Goal: Transaction & Acquisition: Register for event/course

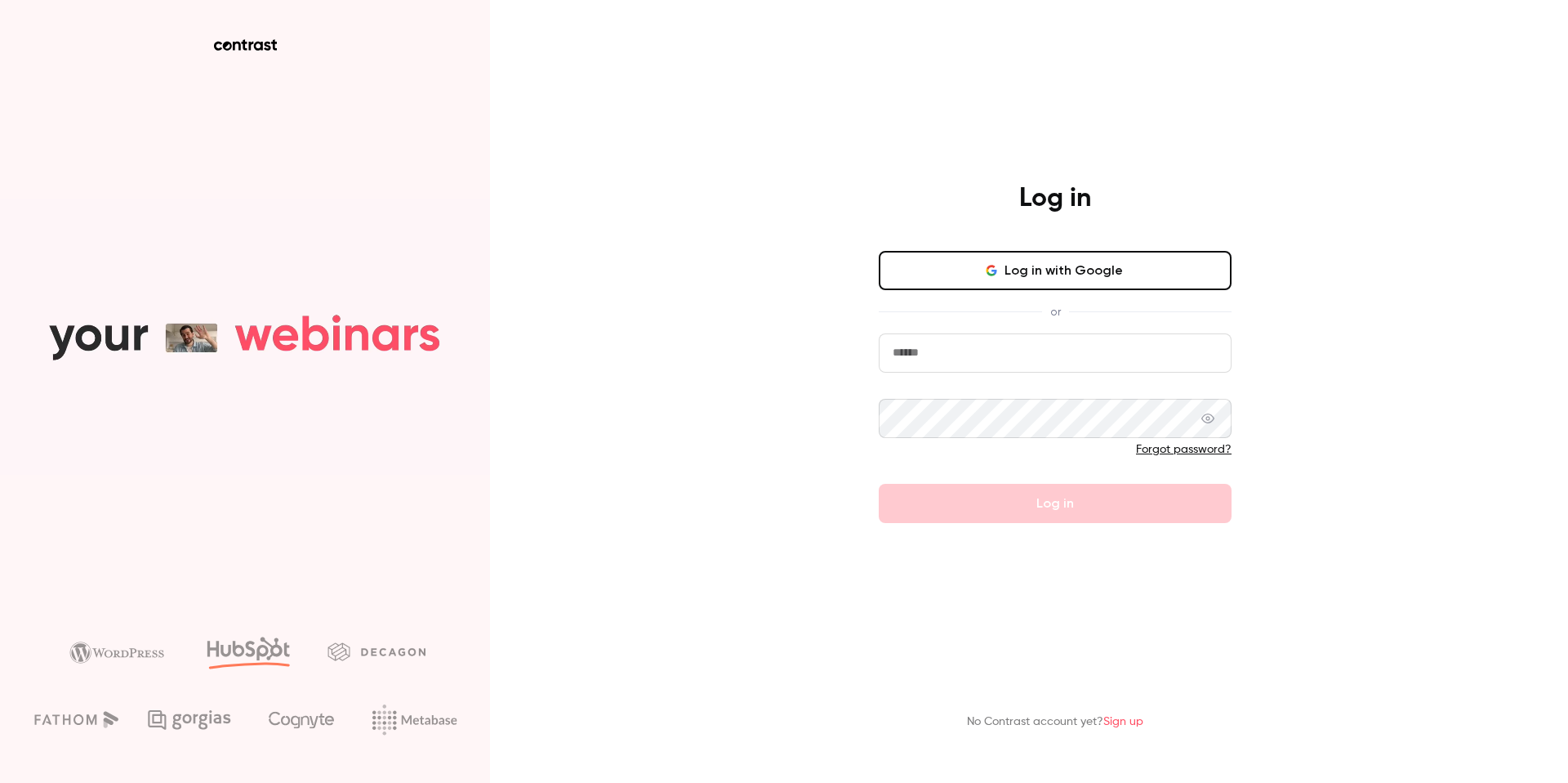
type input "**********"
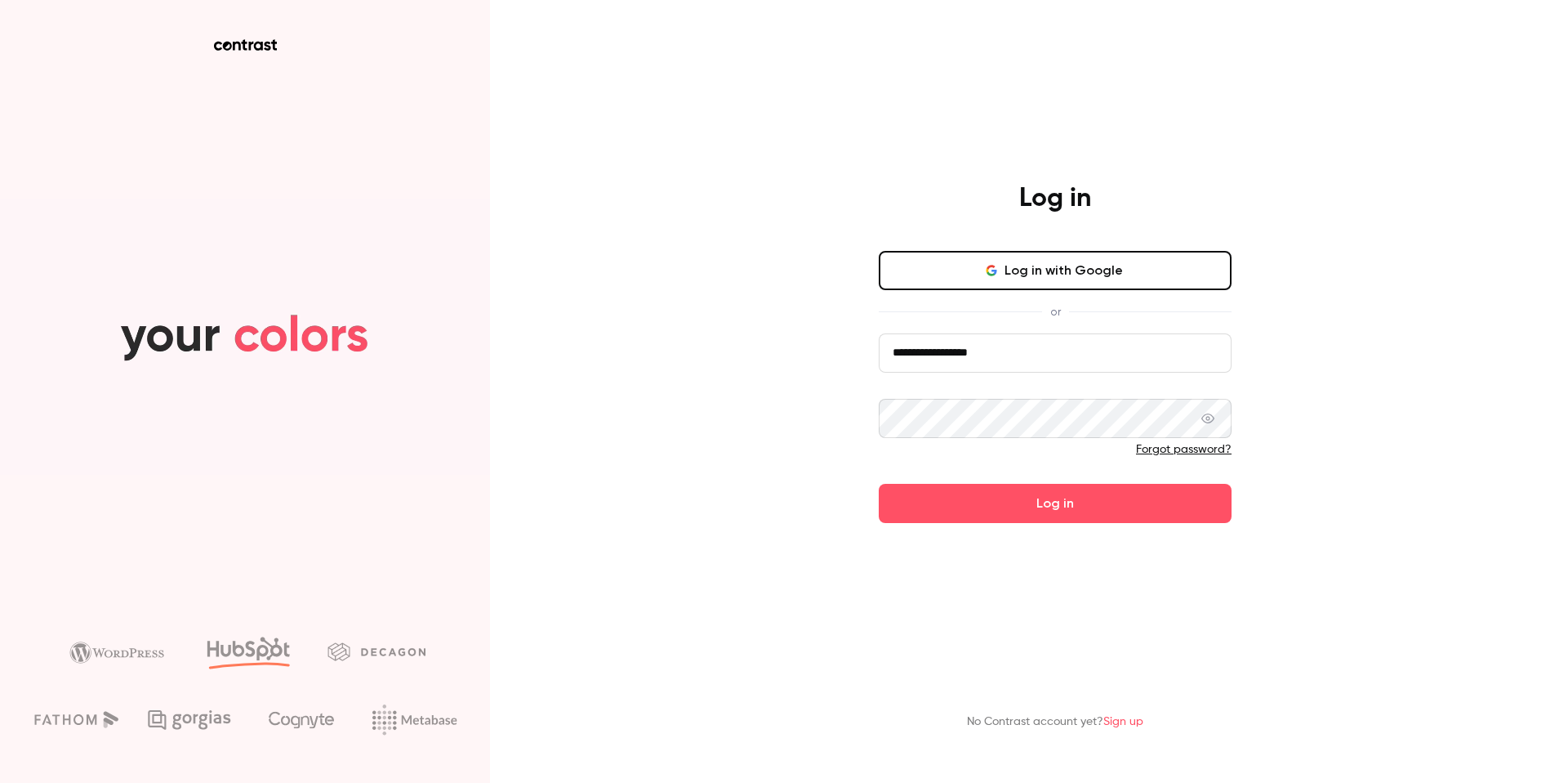
click at [1107, 485] on form "**********" at bounding box center [1054, 428] width 353 height 190
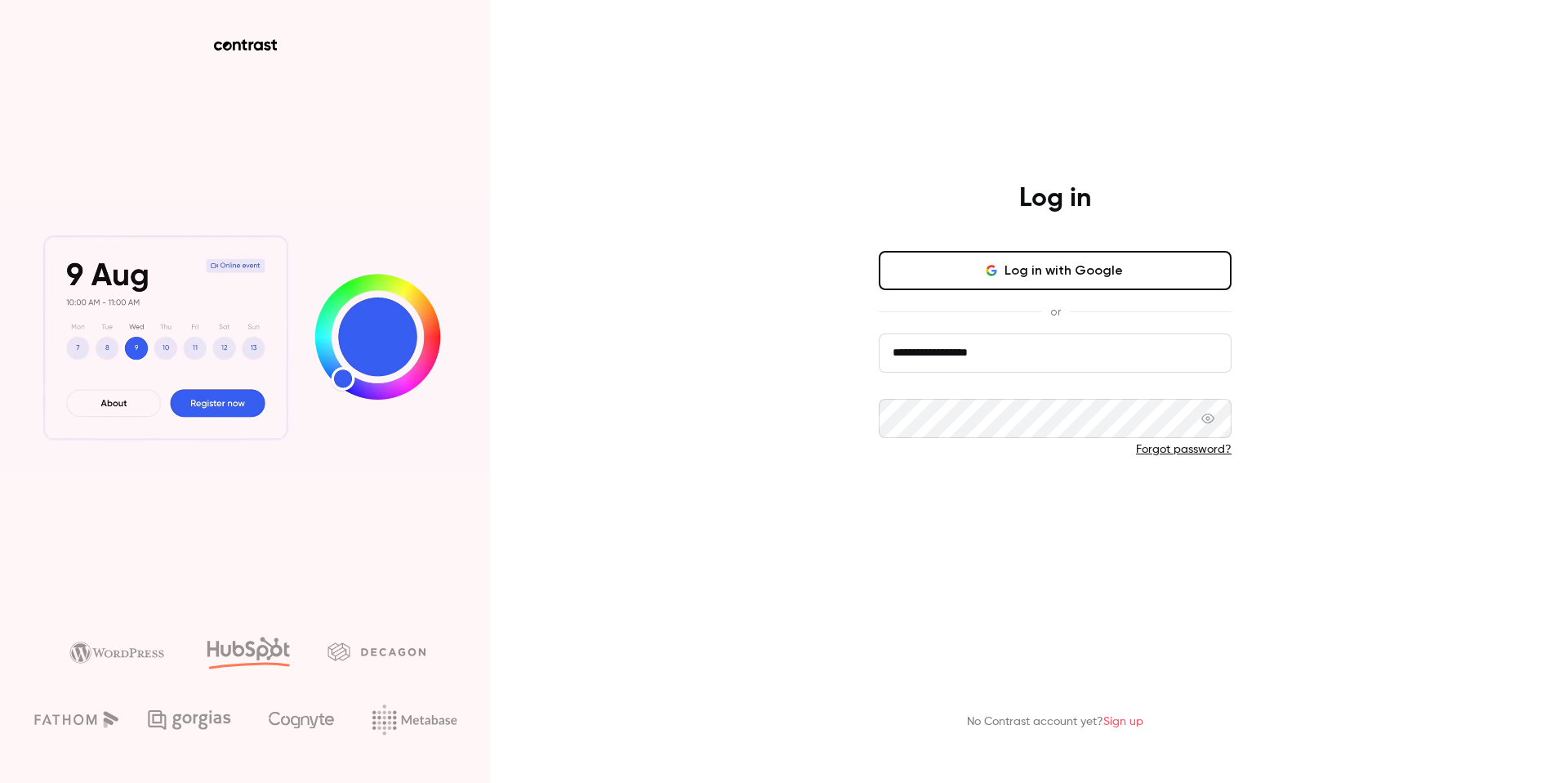
click at [1073, 488] on button "Log in" at bounding box center [1054, 503] width 353 height 39
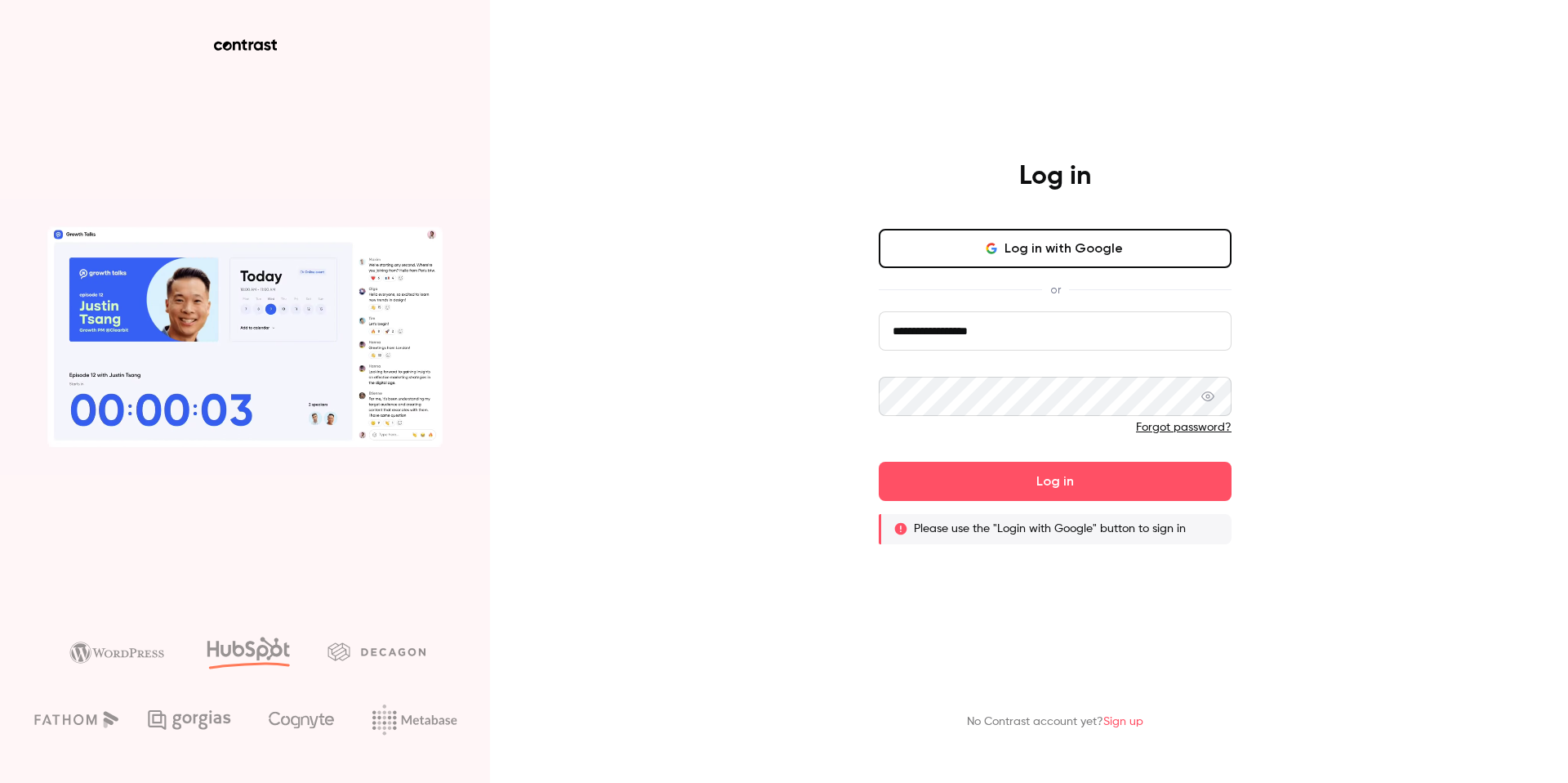
click at [1077, 488] on button "Log in" at bounding box center [1054, 481] width 353 height 39
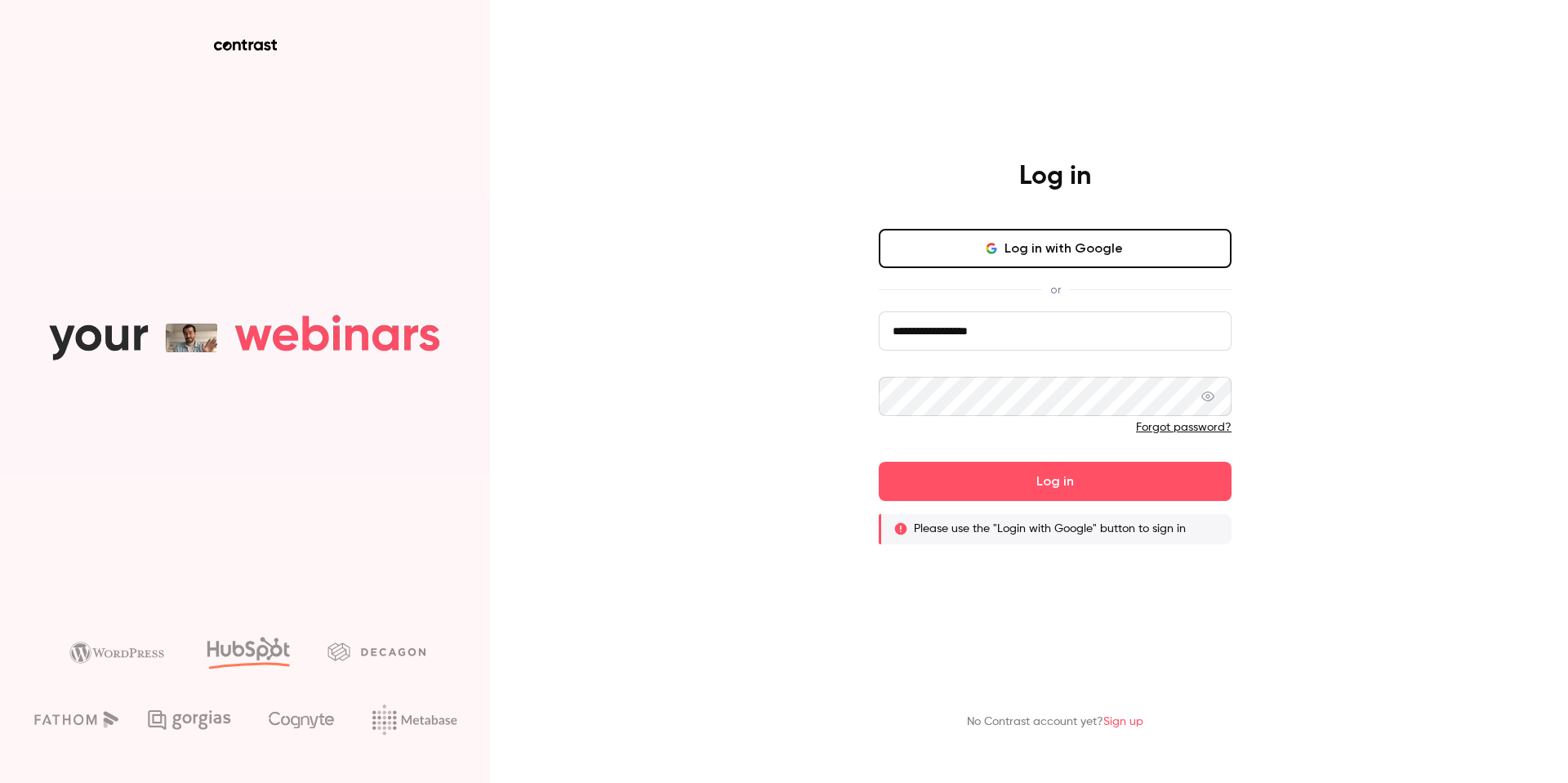
click at [1124, 264] on button "Log in with Google" at bounding box center [1054, 248] width 353 height 39
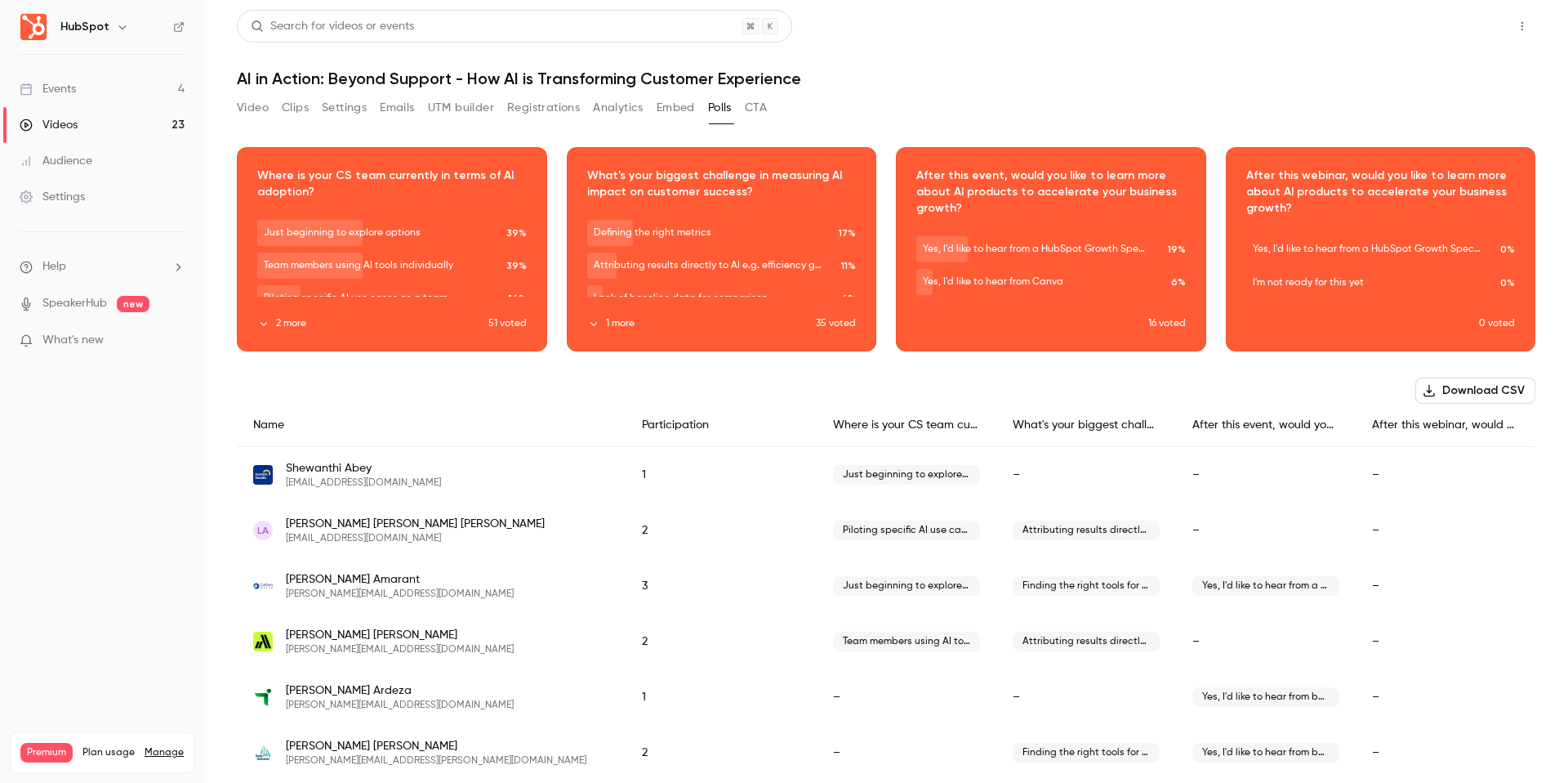
click at [1451, 27] on button "Share" at bounding box center [1463, 25] width 64 height 32
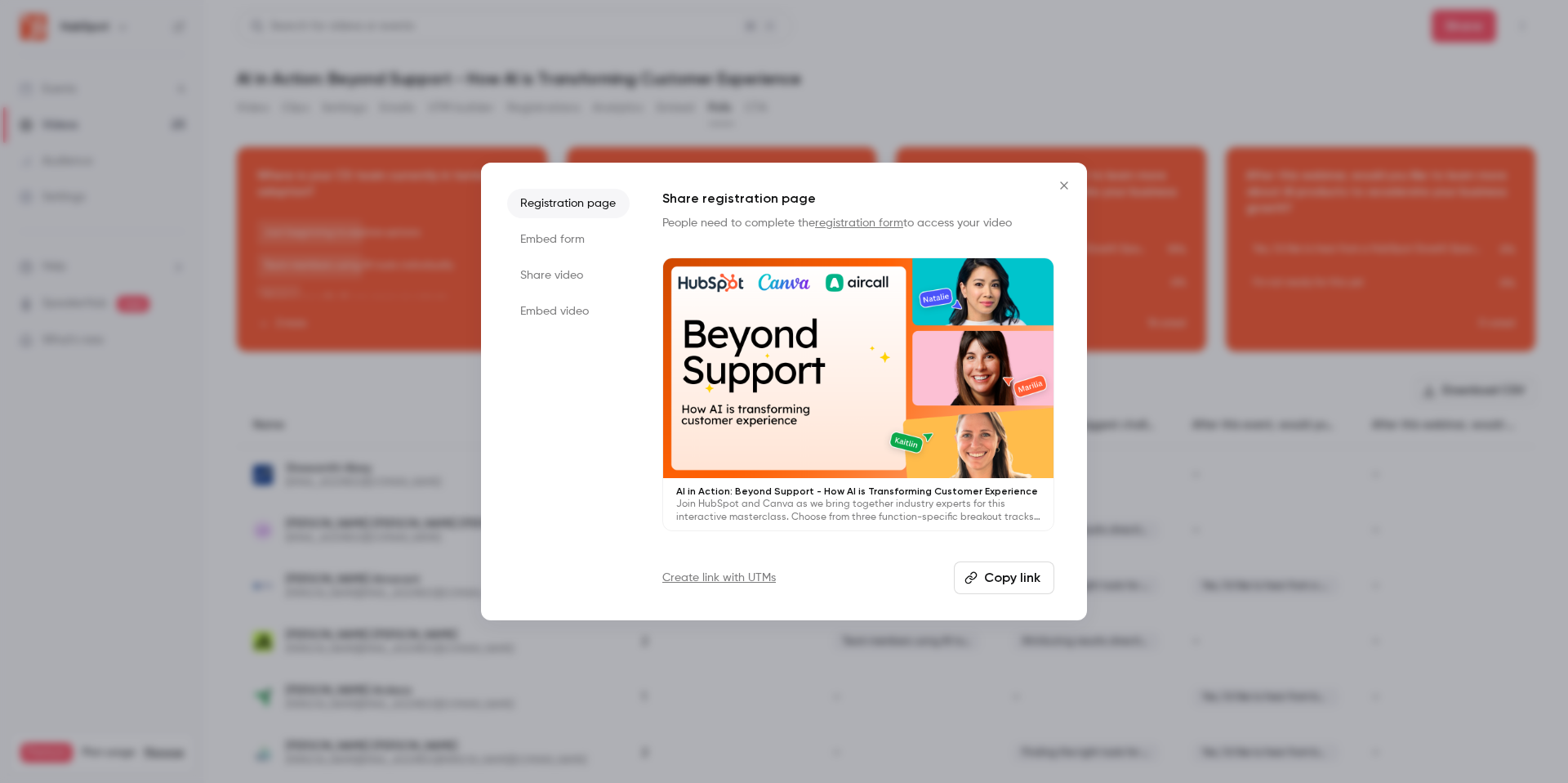
click at [1063, 184] on icon "Close" at bounding box center [1064, 186] width 8 height 8
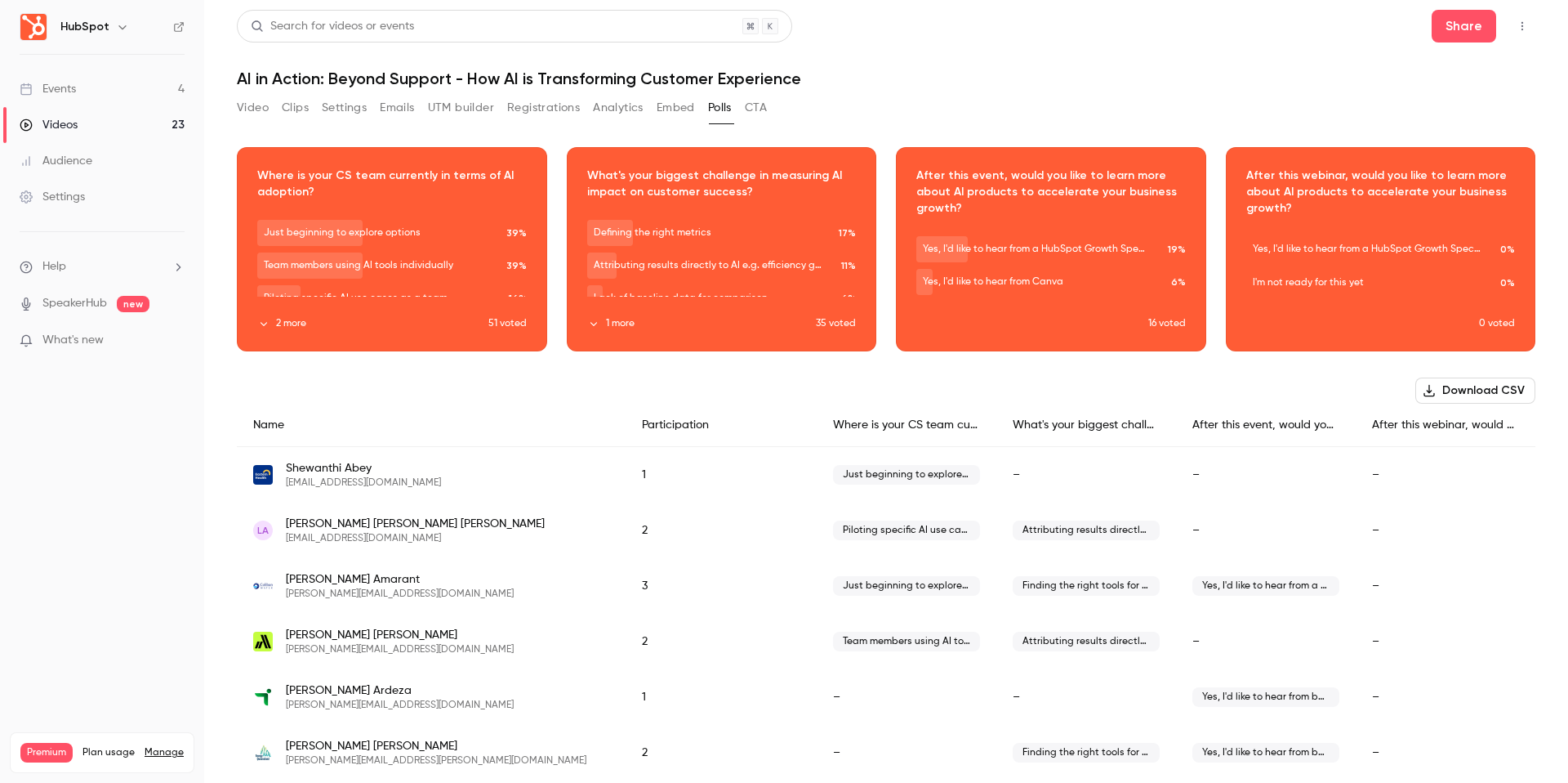
click at [119, 91] on link "Events 4" at bounding box center [102, 89] width 204 height 36
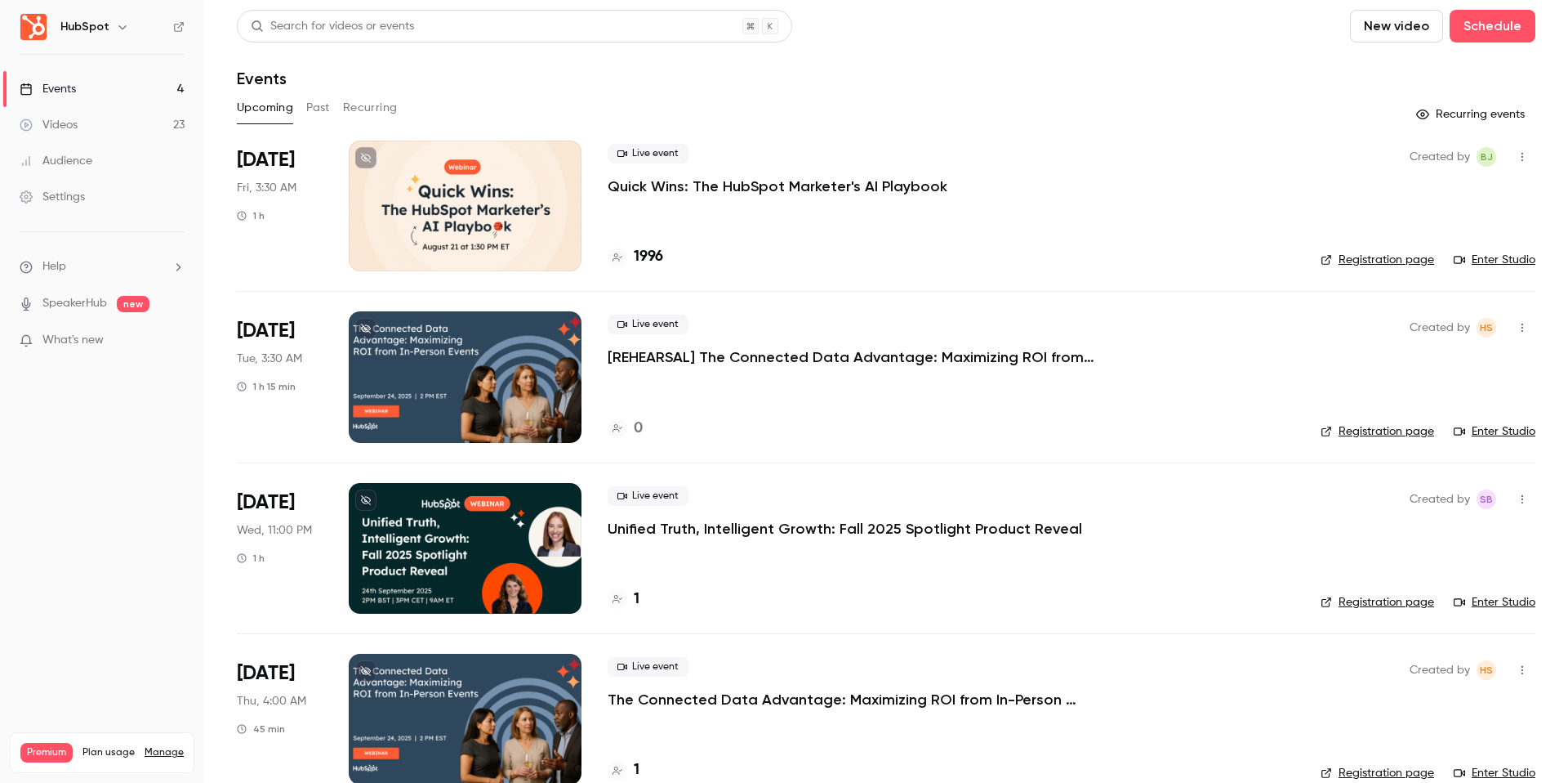
click at [826, 191] on p "Quick Wins: The HubSpot Marketer's AI Playbook" at bounding box center [778, 187] width 340 height 20
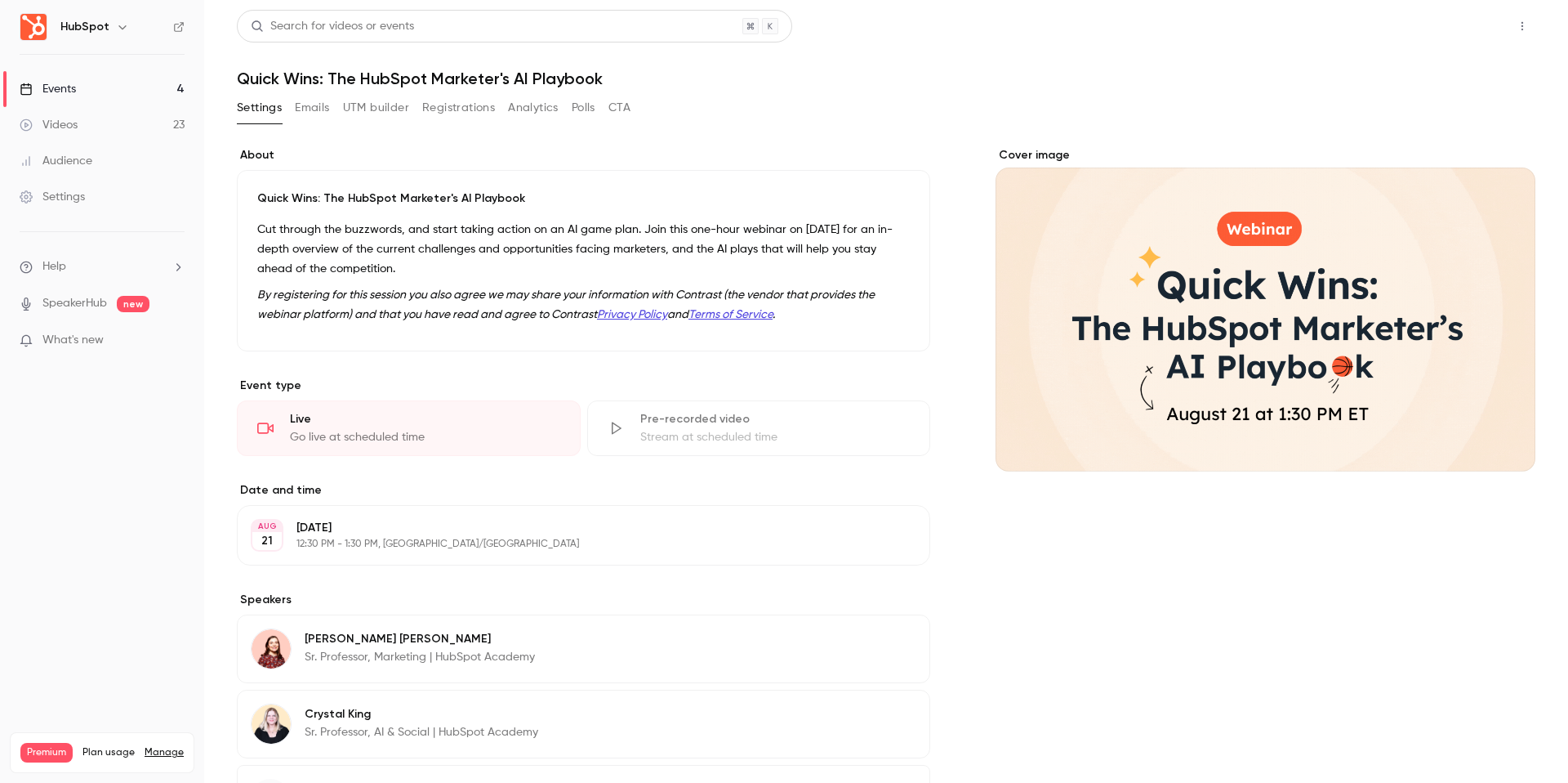
click at [1444, 37] on button "Share" at bounding box center [1463, 25] width 64 height 32
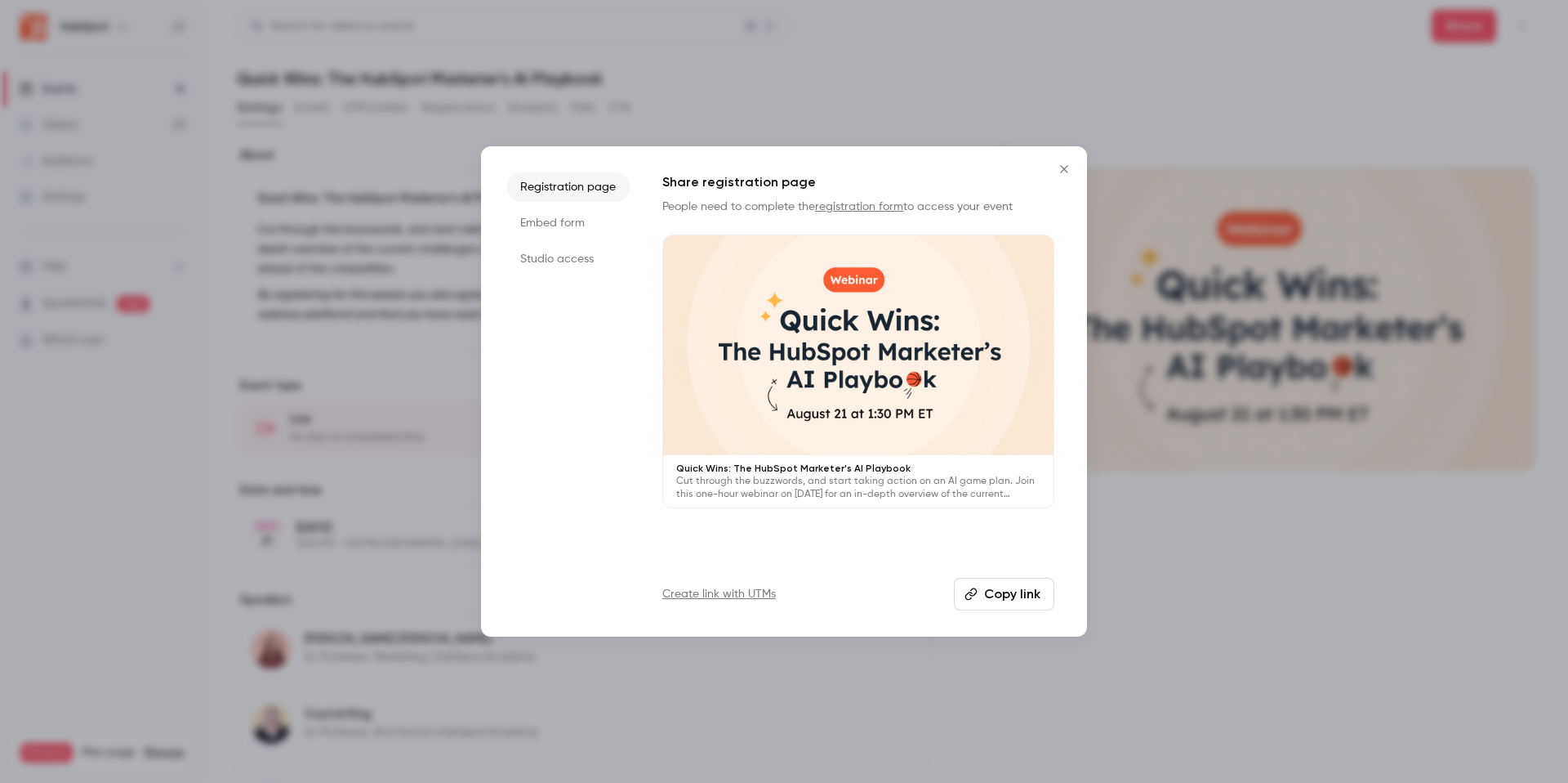
click at [595, 264] on li "Studio access" at bounding box center [568, 259] width 122 height 29
